Goal: Task Accomplishment & Management: Use online tool/utility

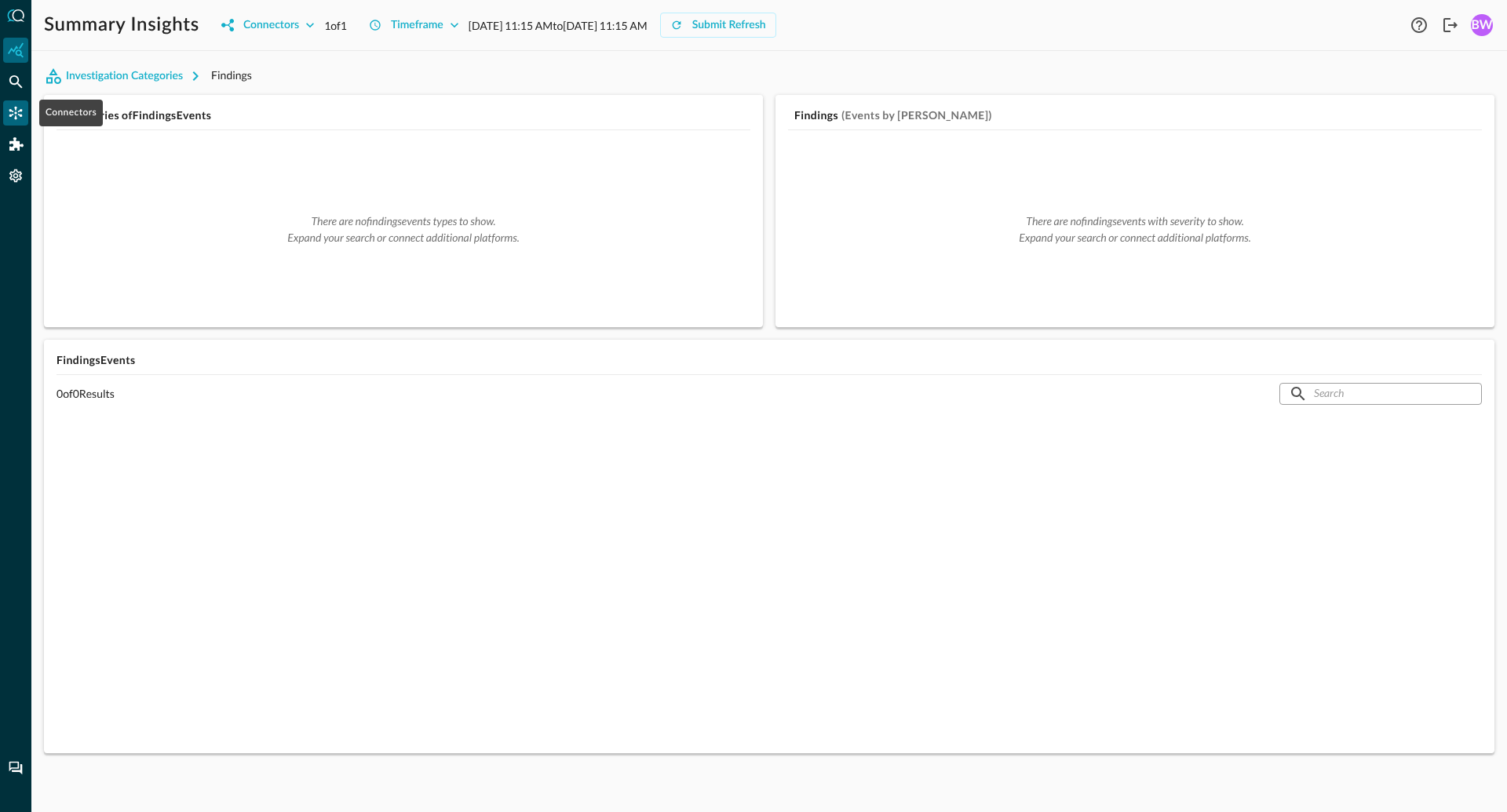
click at [18, 112] on icon "Connectors" at bounding box center [16, 112] width 16 height 16
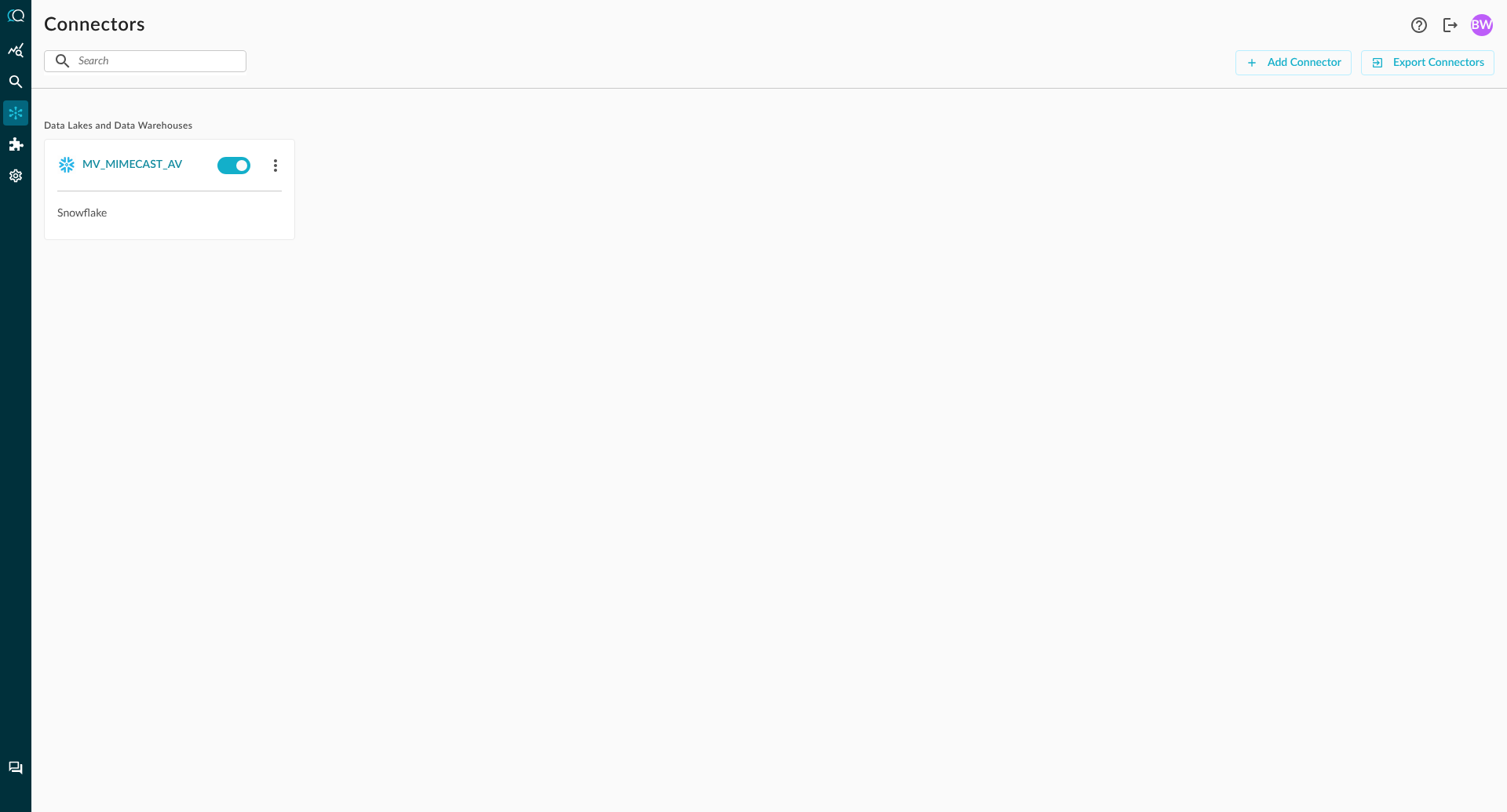
click at [110, 171] on div "MV_MIMECAST_AV" at bounding box center [132, 165] width 100 height 19
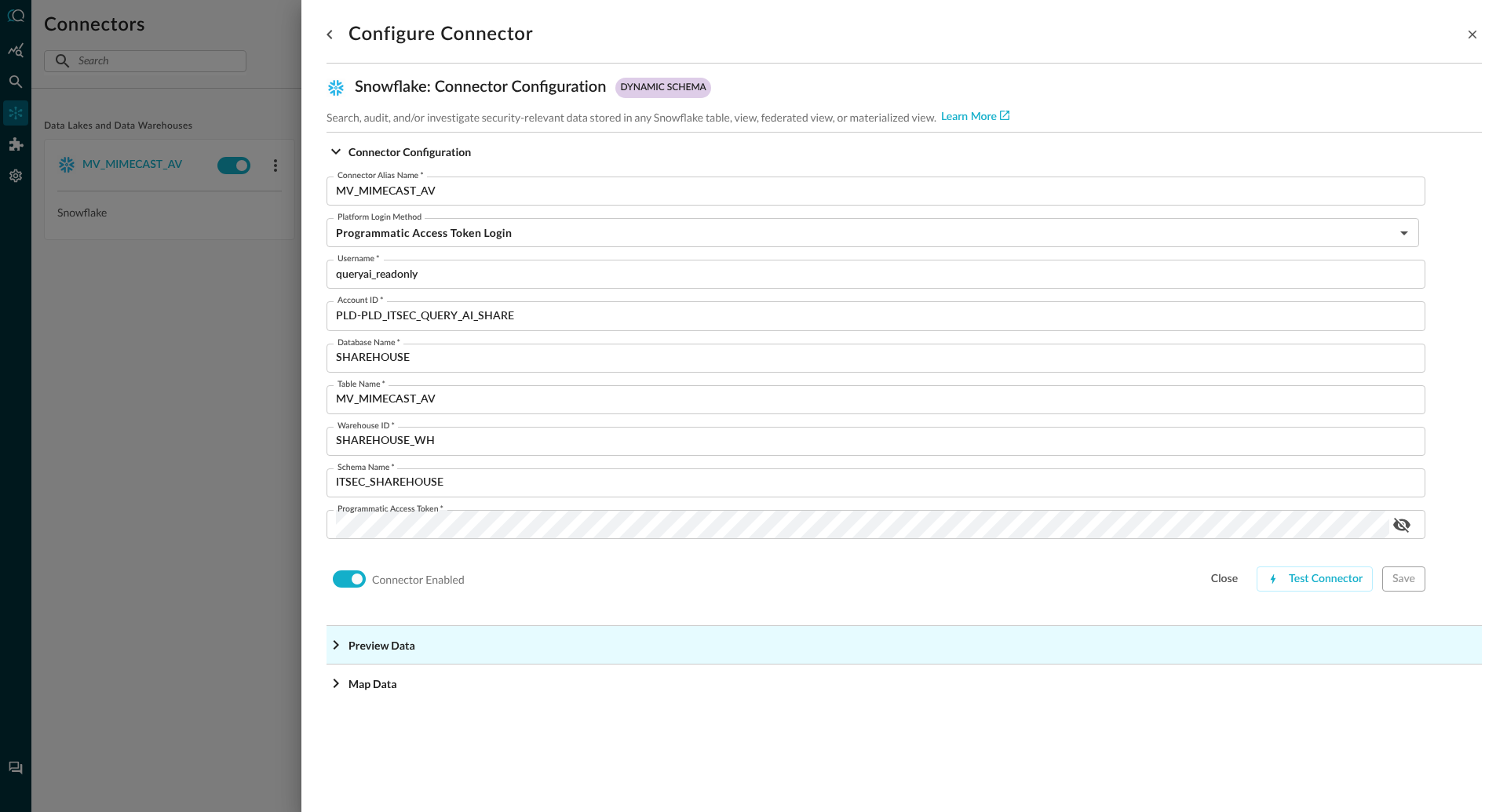
click at [335, 647] on icon "Expand More" at bounding box center [336, 645] width 6 height 9
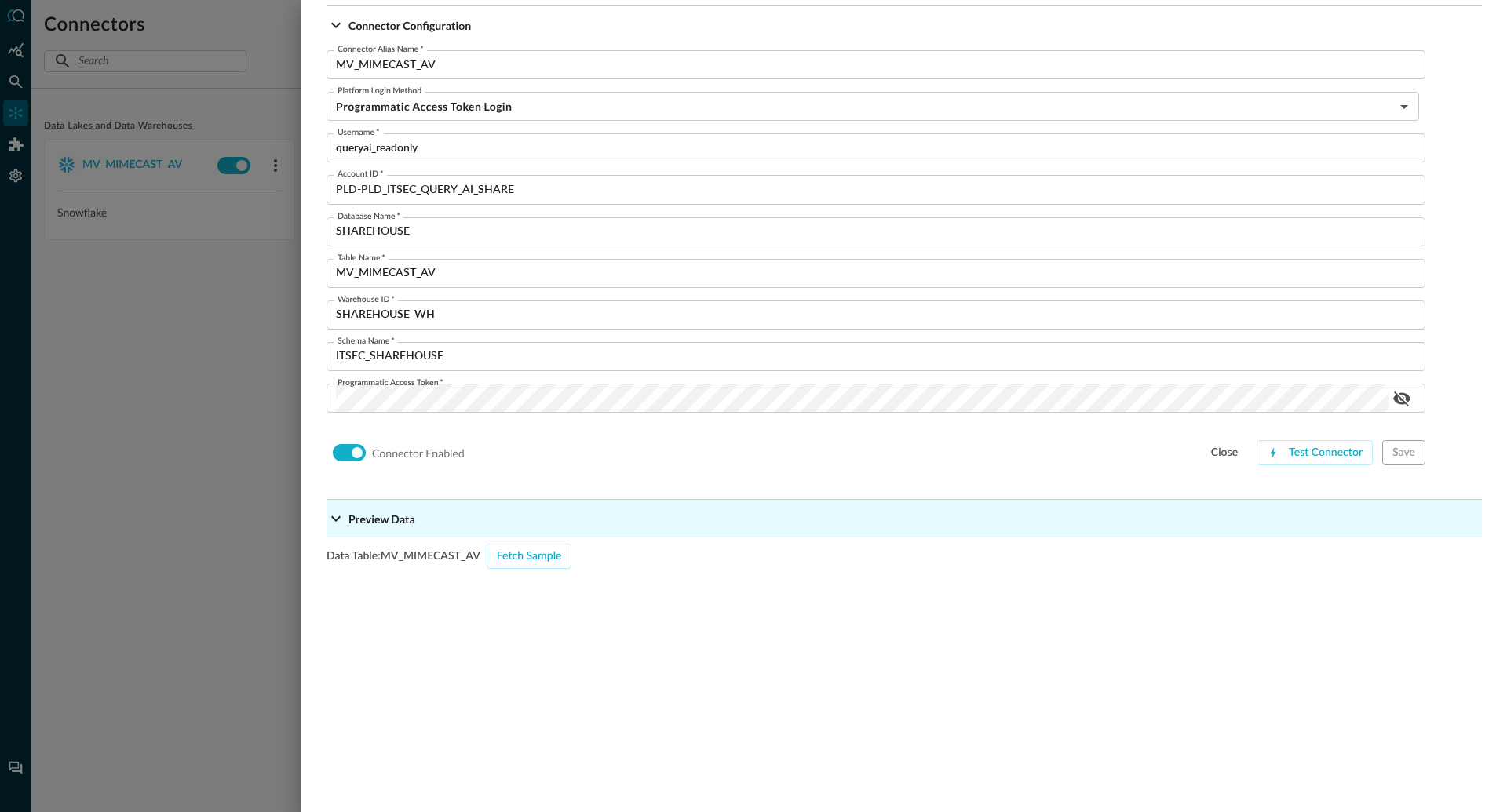
scroll to position [206, 0]
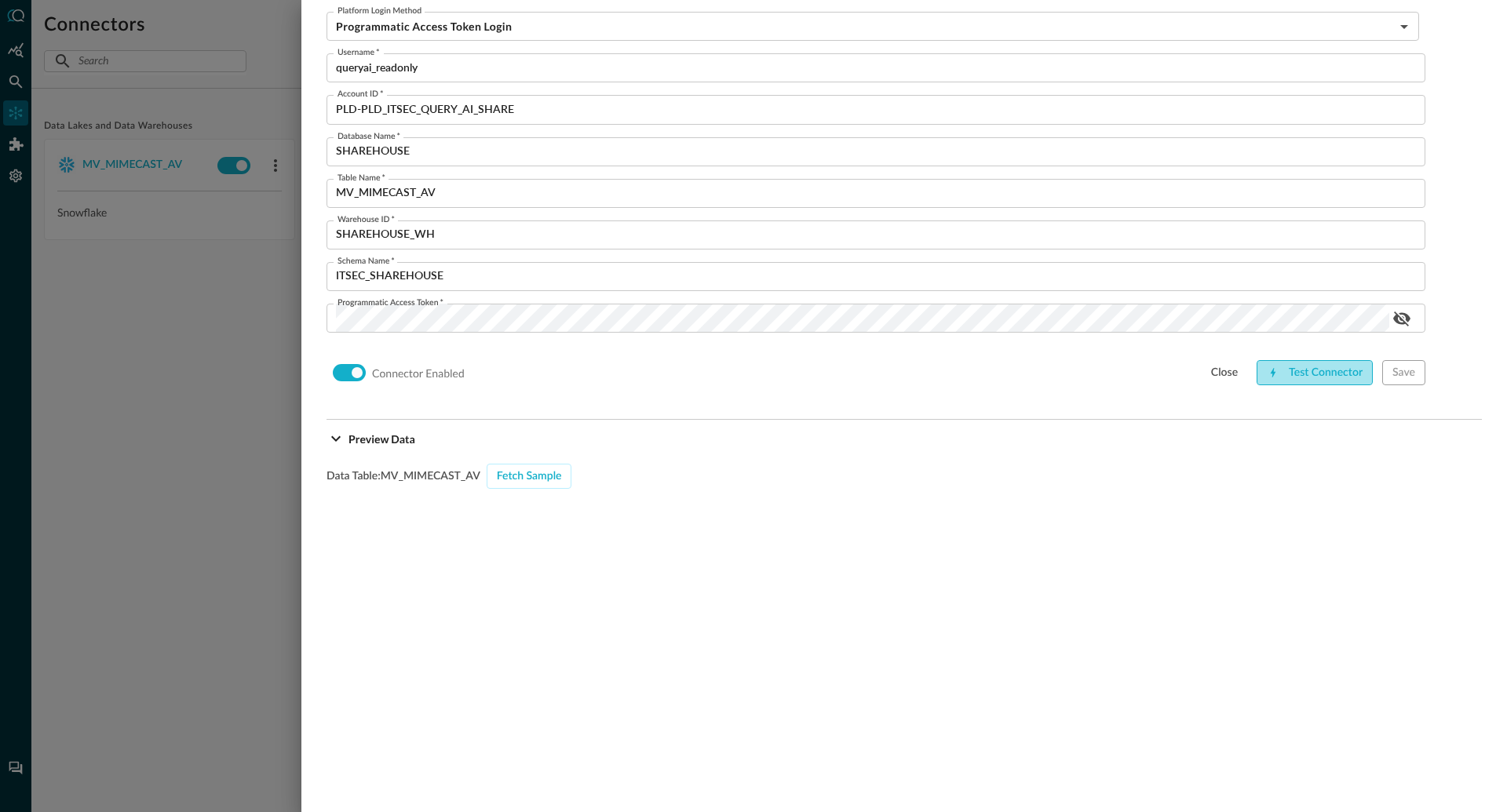
click at [1314, 374] on div "Test Connector" at bounding box center [1325, 372] width 74 height 19
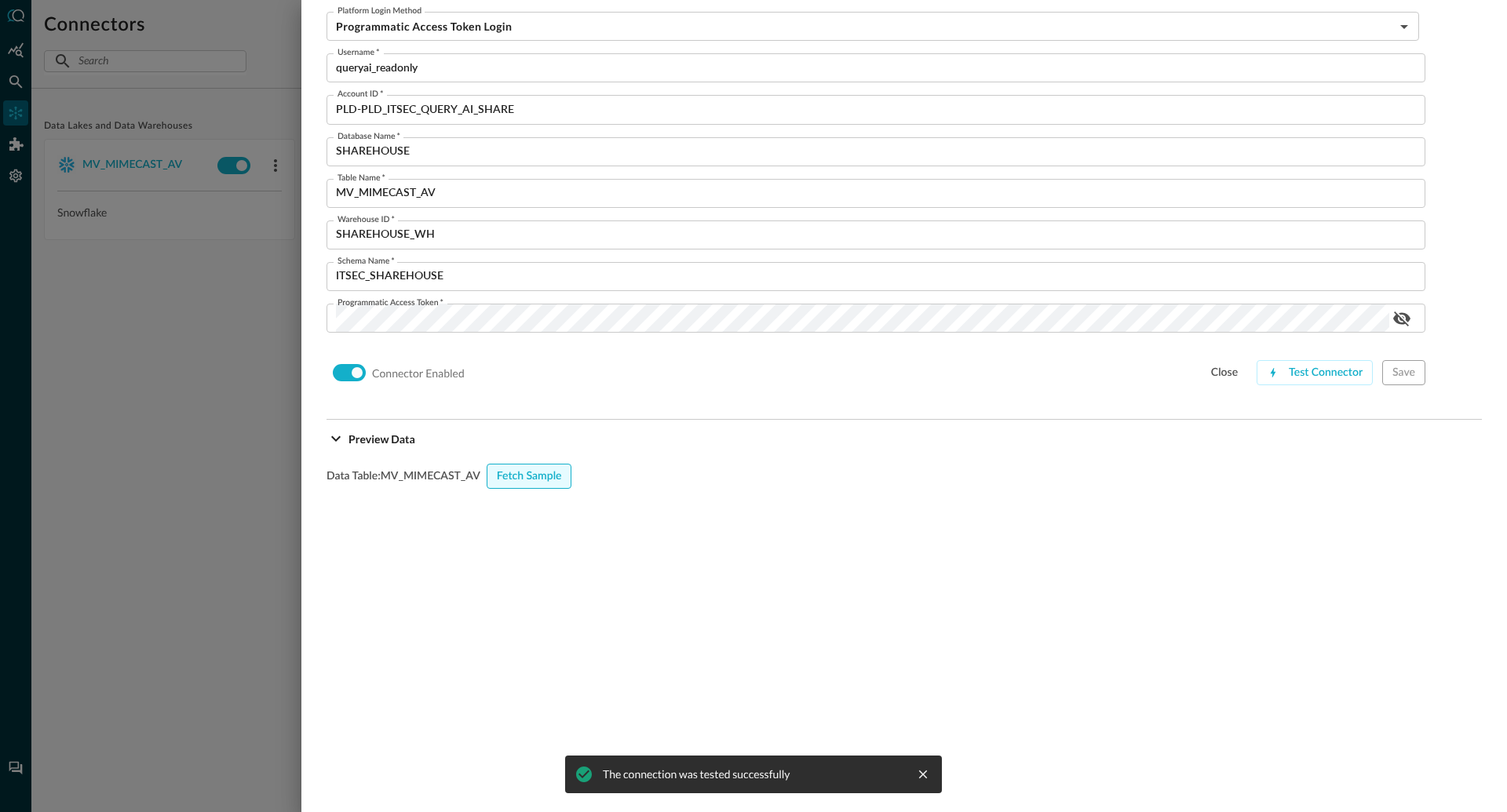
click at [547, 482] on div "Fetch Sample" at bounding box center [529, 477] width 65 height 19
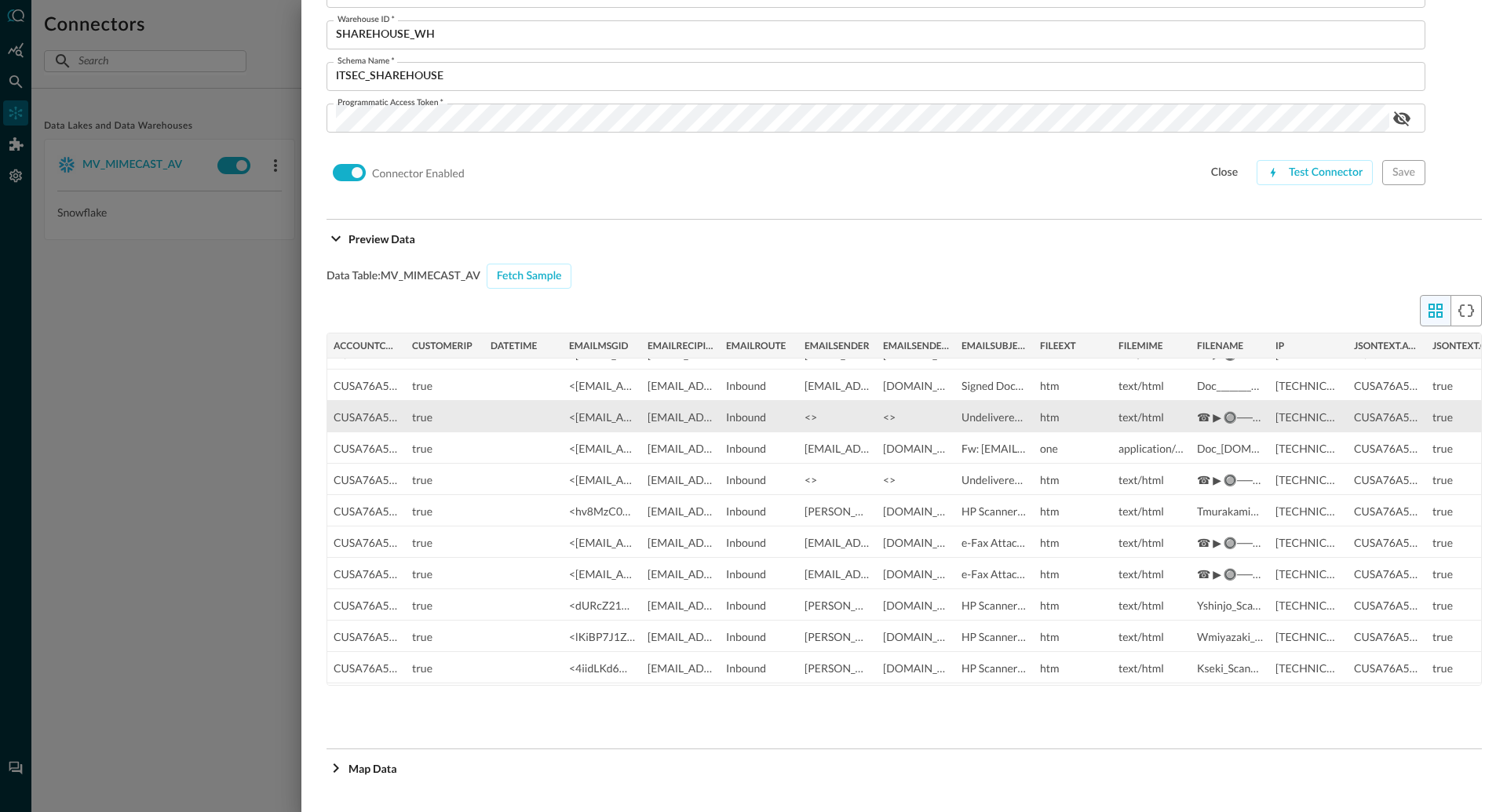
scroll to position [53, 0]
